Goal: Find specific page/section: Find specific page/section

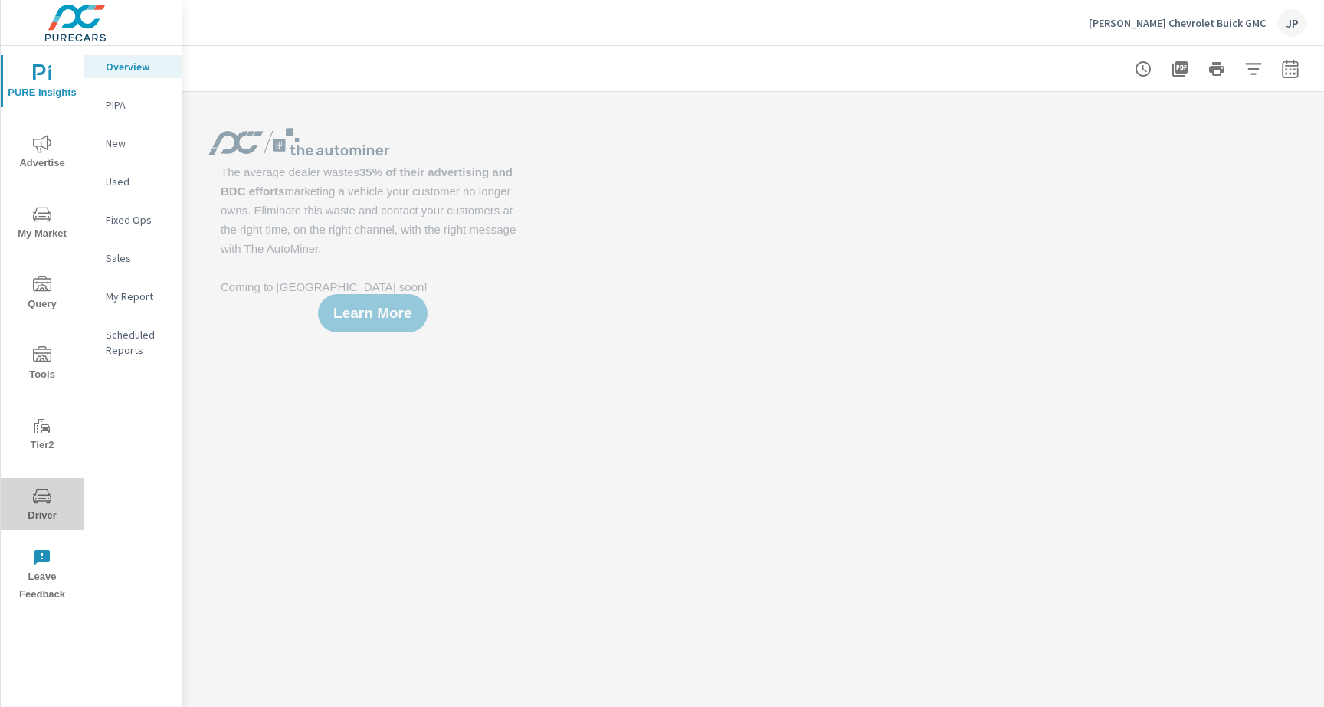
click at [28, 509] on span "Driver" at bounding box center [42, 506] width 74 height 38
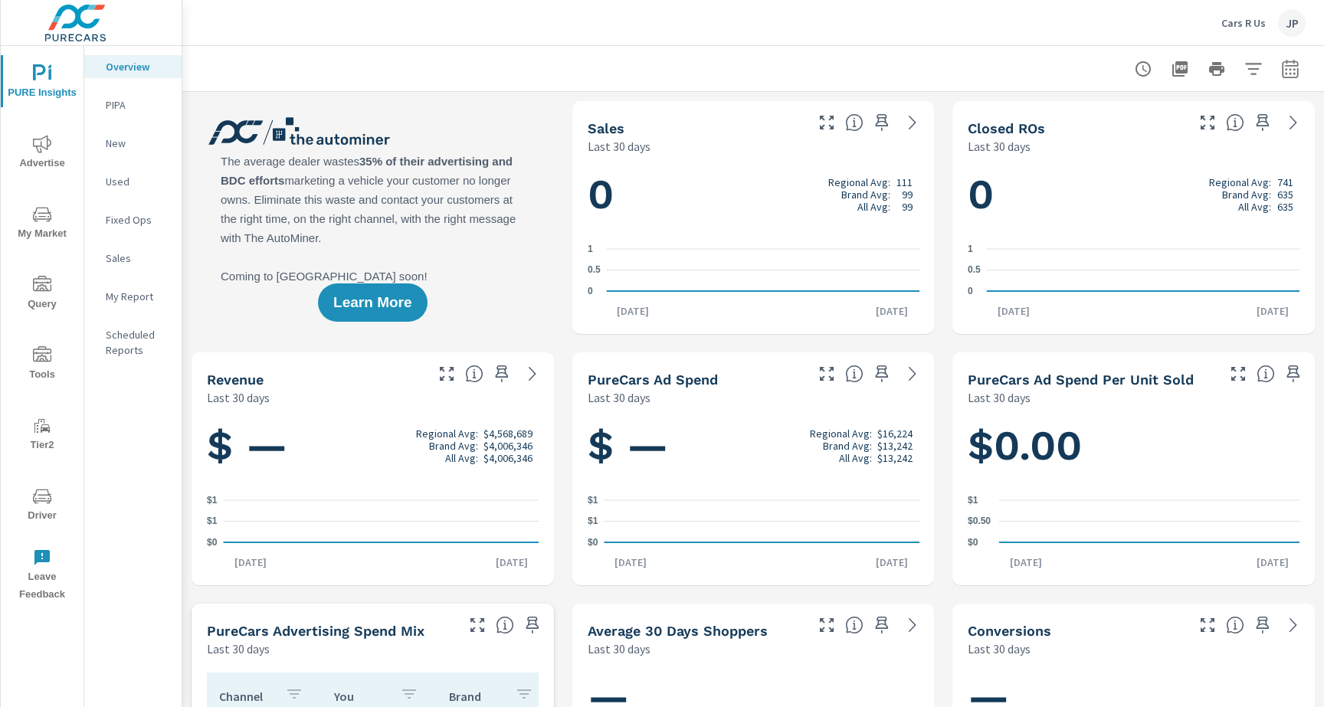
click at [34, 508] on span "Driver" at bounding box center [42, 506] width 74 height 38
click at [46, 498] on icon "nav menu" at bounding box center [42, 496] width 18 height 18
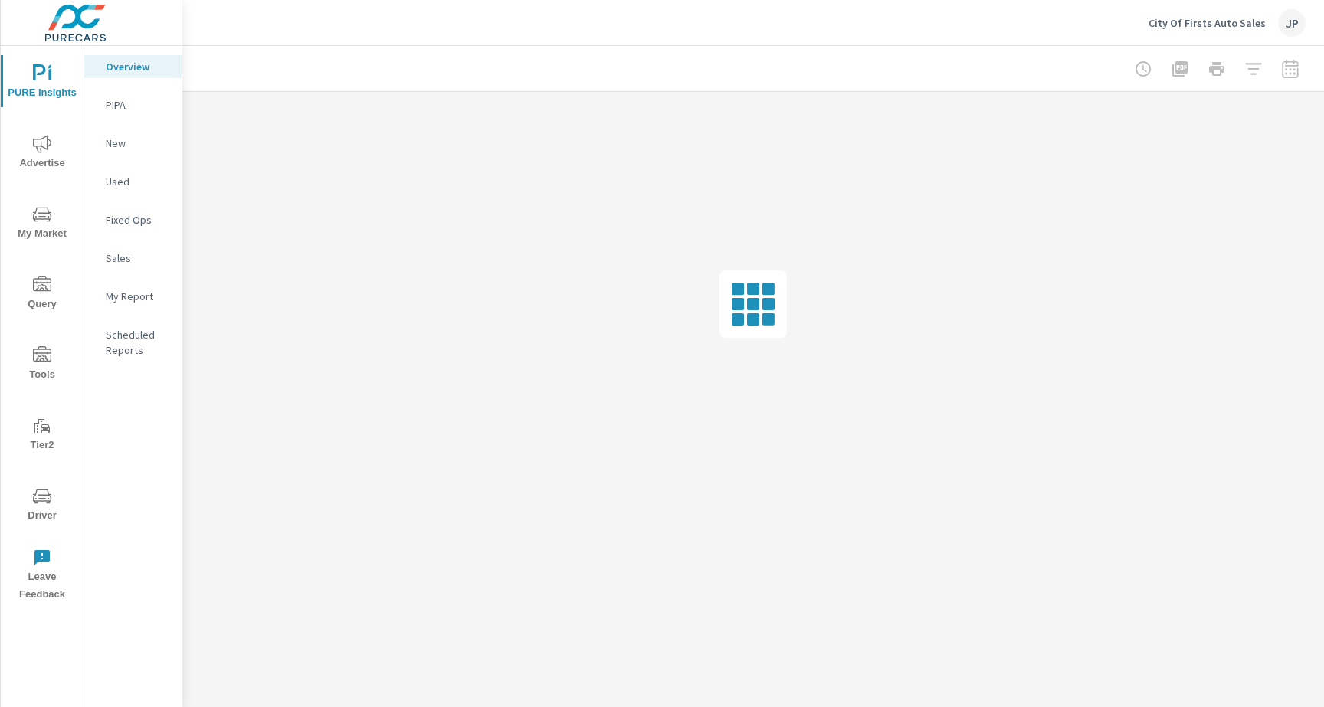
click at [28, 510] on span "Driver" at bounding box center [42, 506] width 74 height 38
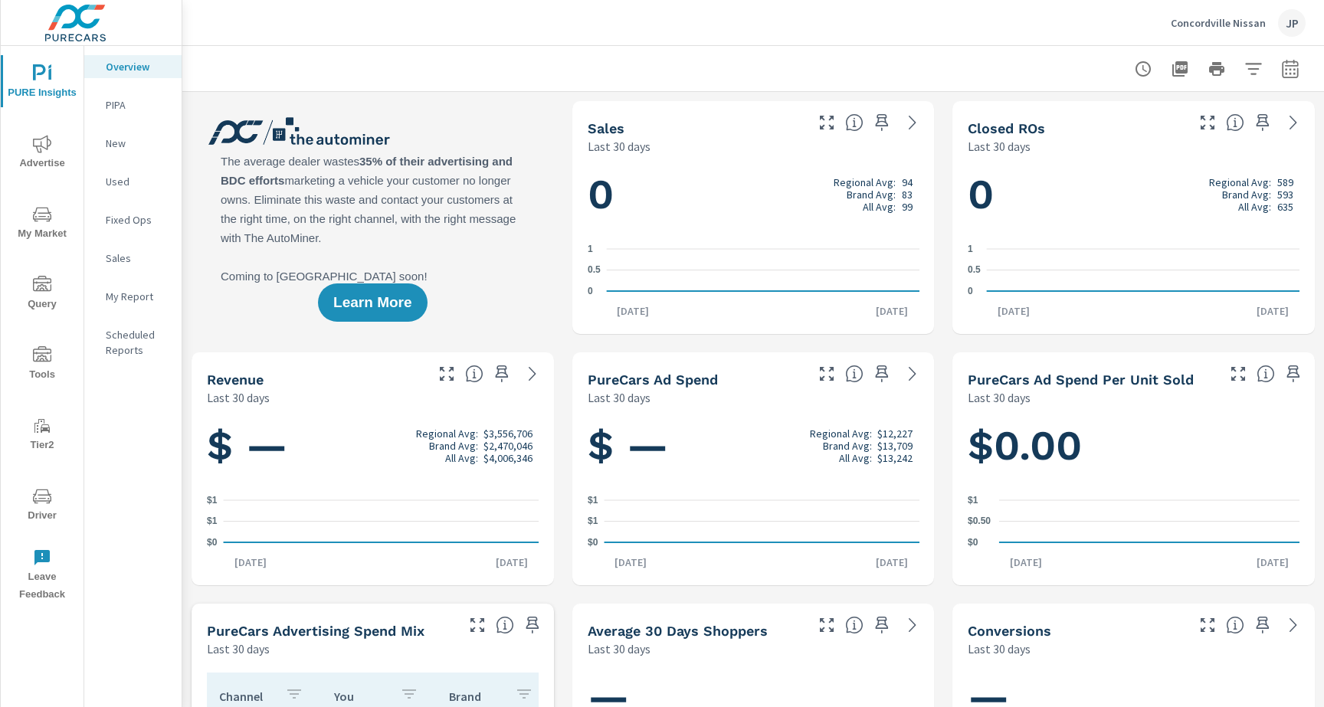
click at [63, 502] on span "Driver" at bounding box center [42, 506] width 74 height 38
click at [43, 503] on icon "nav menu" at bounding box center [42, 496] width 18 height 18
click at [45, 515] on span "Driver" at bounding box center [42, 506] width 74 height 38
